Goal: Information Seeking & Learning: Learn about a topic

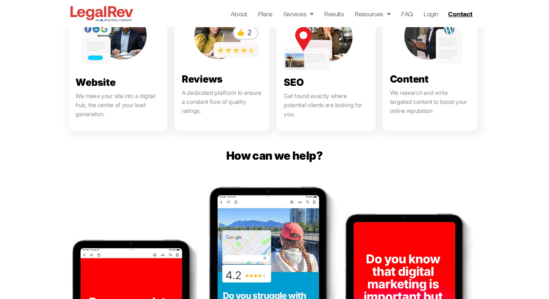
scroll to position [429, 0]
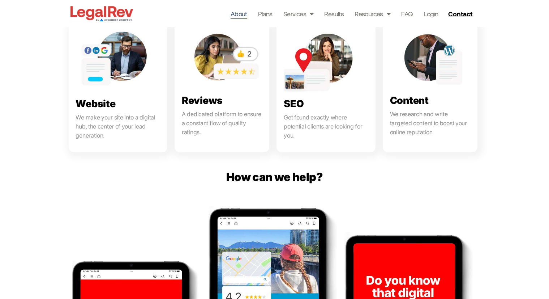
click at [237, 11] on link "About" at bounding box center [239, 14] width 17 height 10
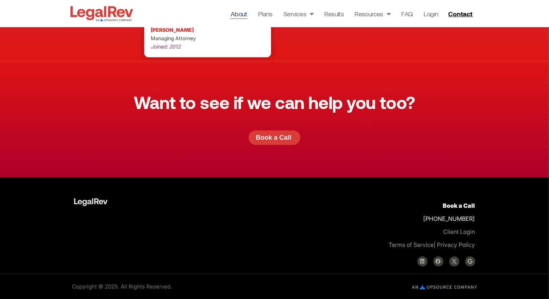
scroll to position [2076, 0]
click at [470, 256] on link "Google" at bounding box center [470, 261] width 10 height 10
